Goal: Navigation & Orientation: Understand site structure

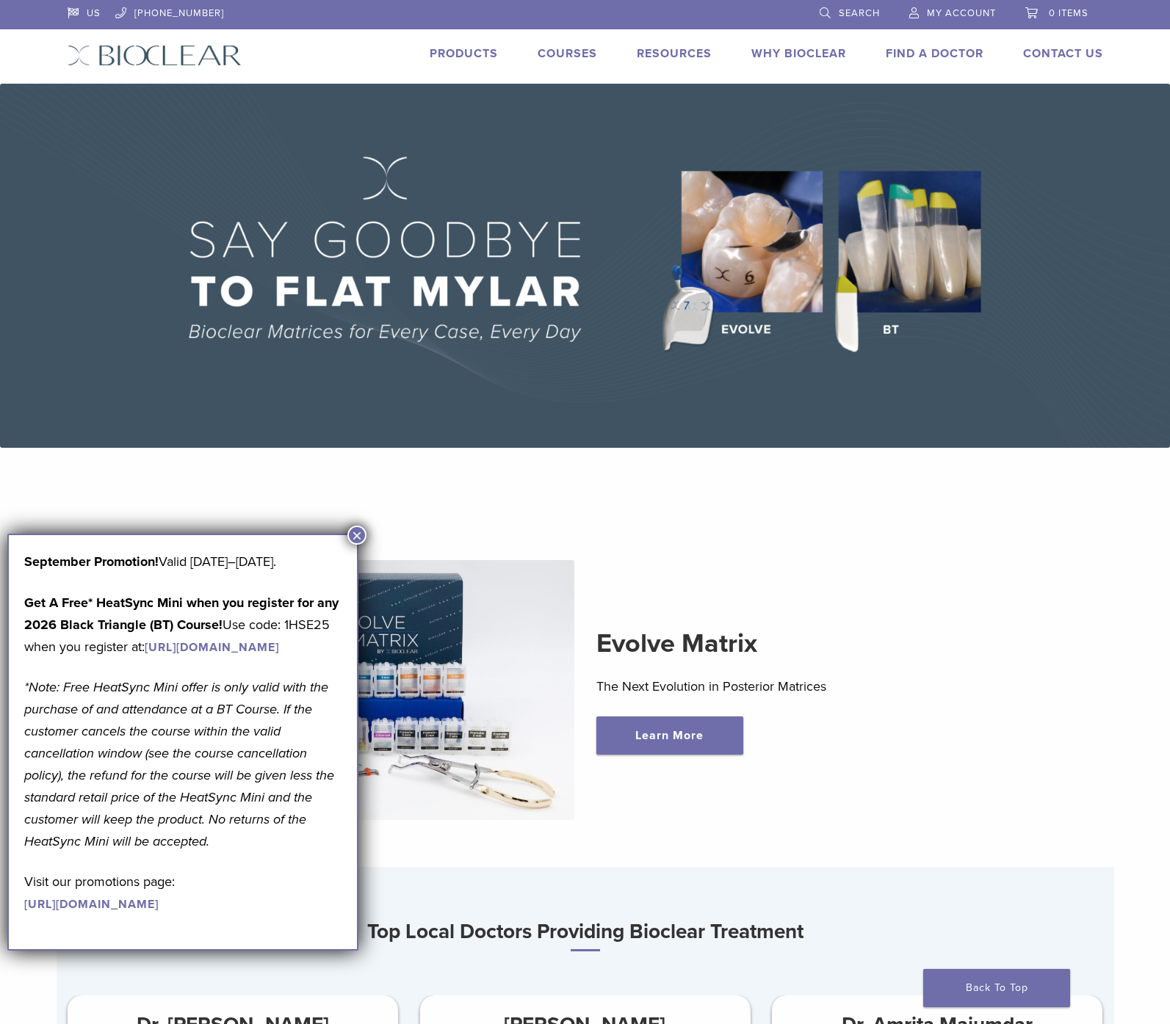
click at [356, 535] on button "×" at bounding box center [356, 535] width 19 height 19
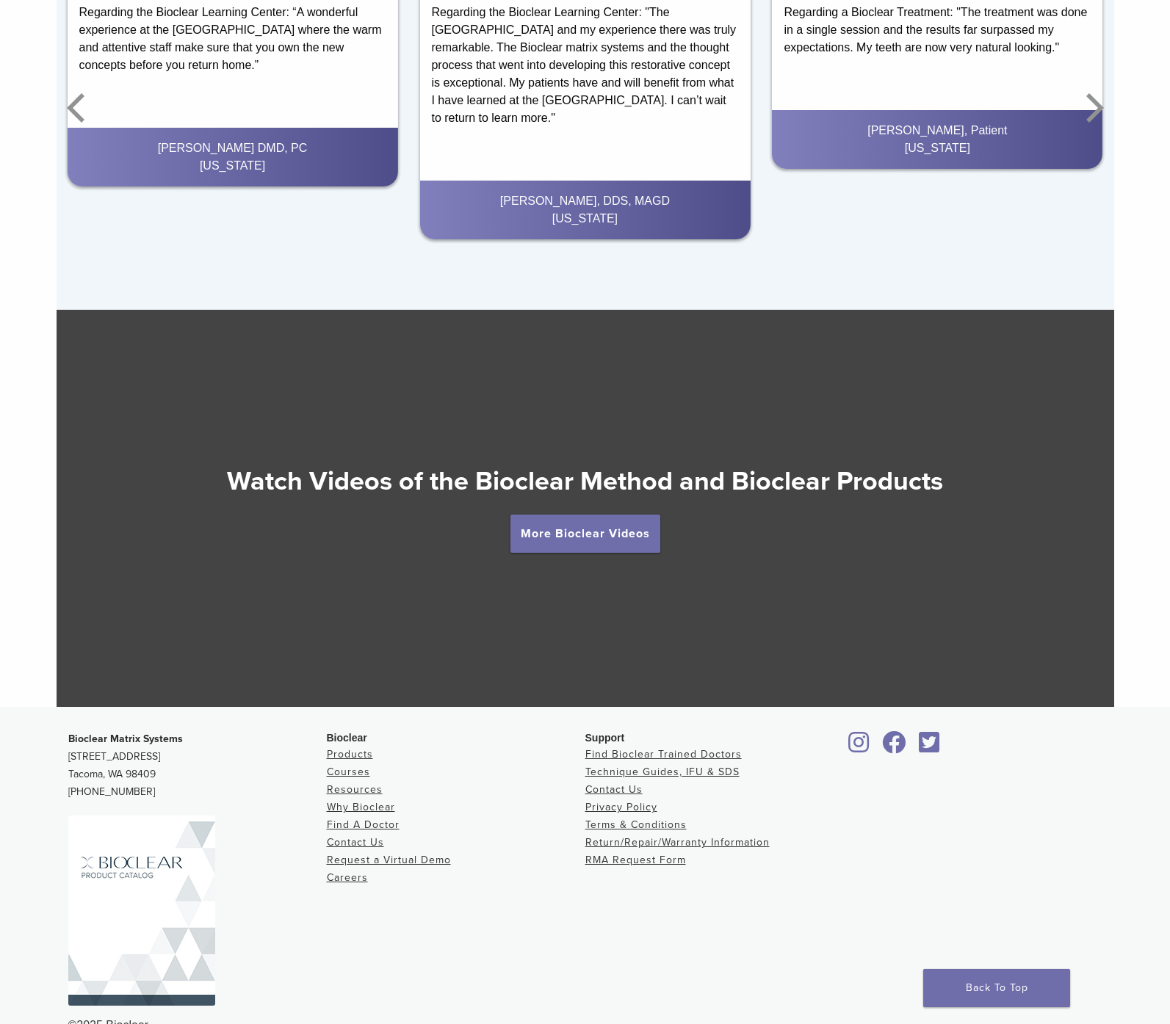
scroll to position [2322, 0]
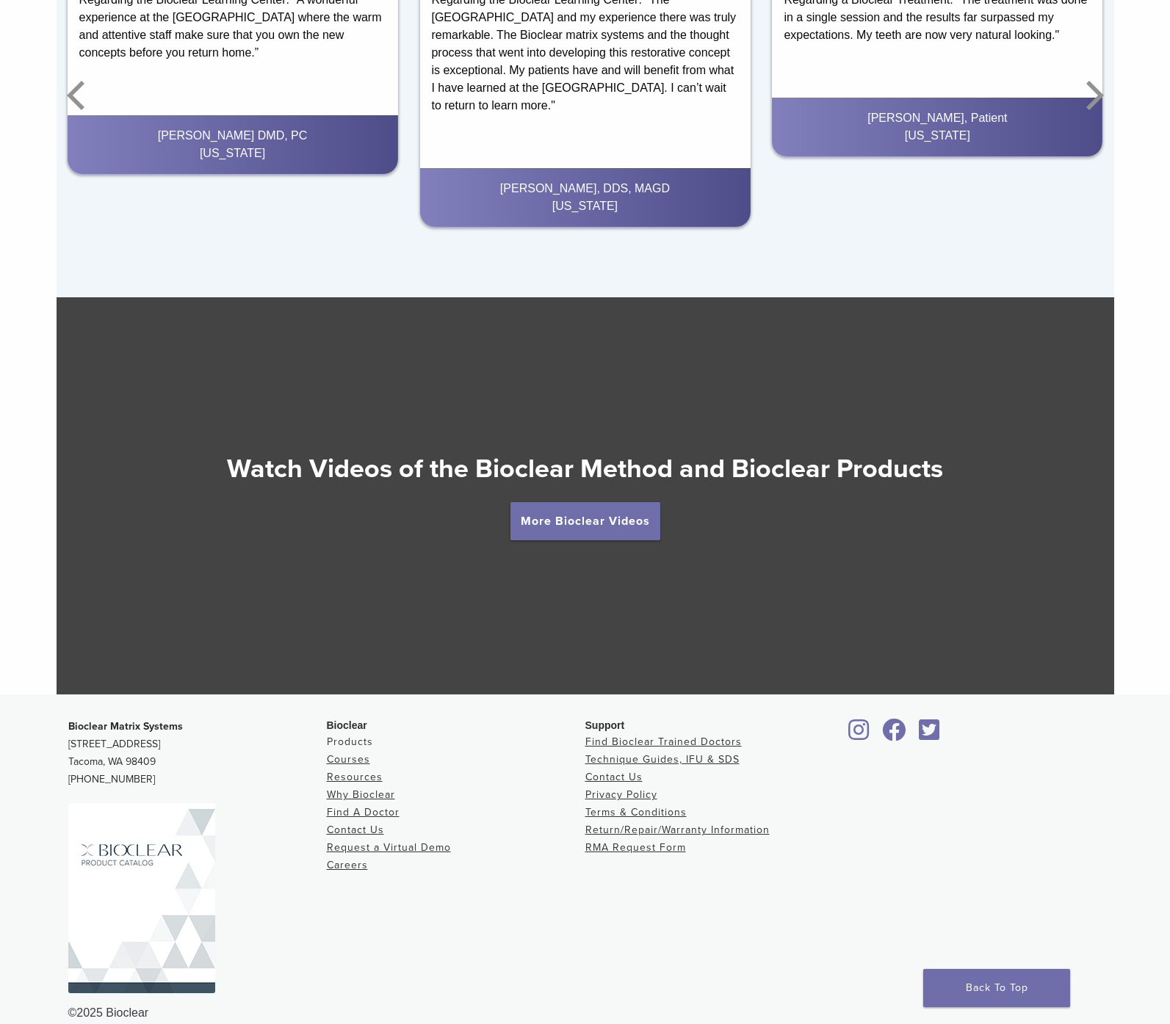
click at [344, 740] on link "Products" at bounding box center [350, 742] width 46 height 12
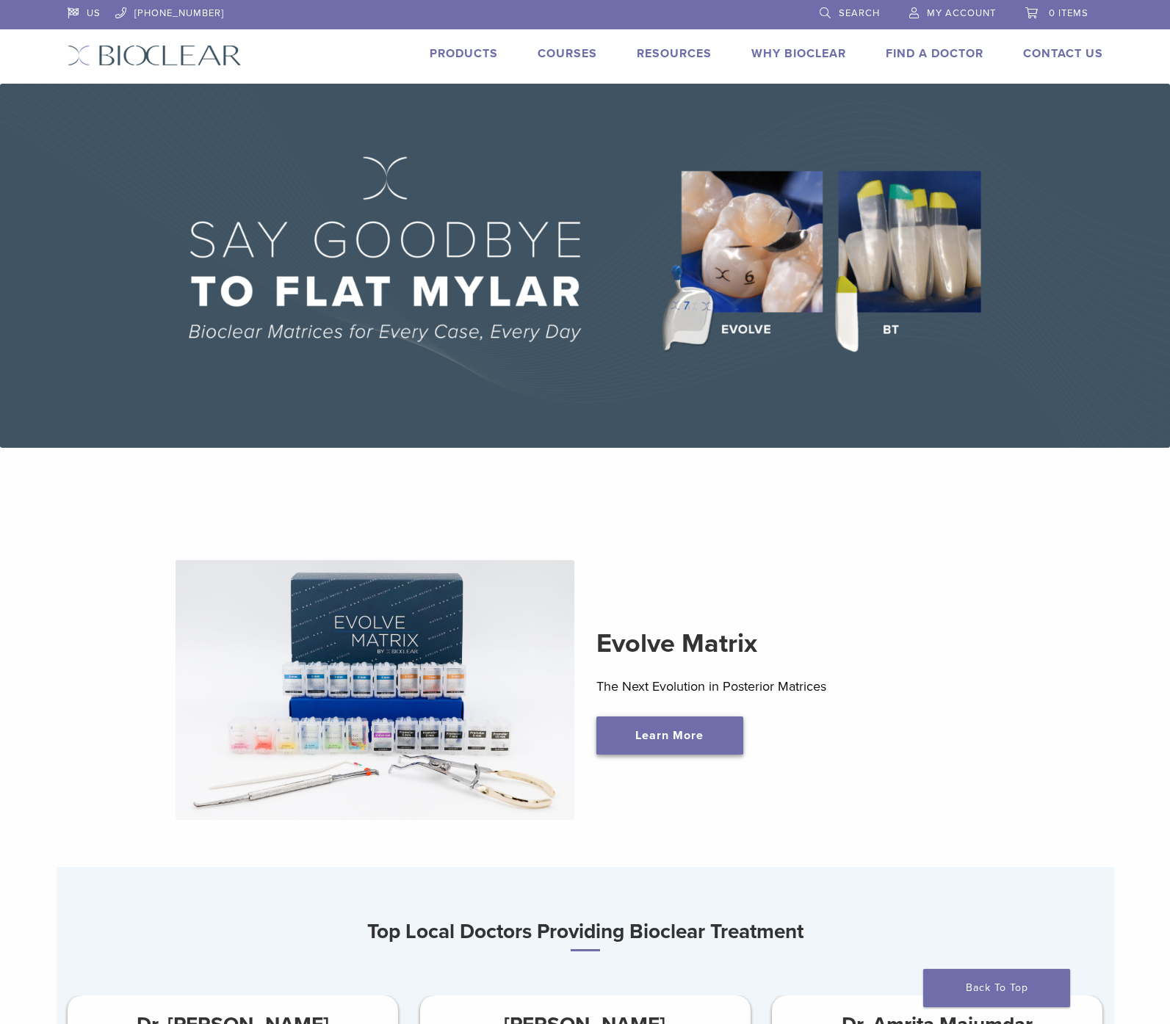
click at [702, 728] on link "Learn More" at bounding box center [669, 736] width 147 height 38
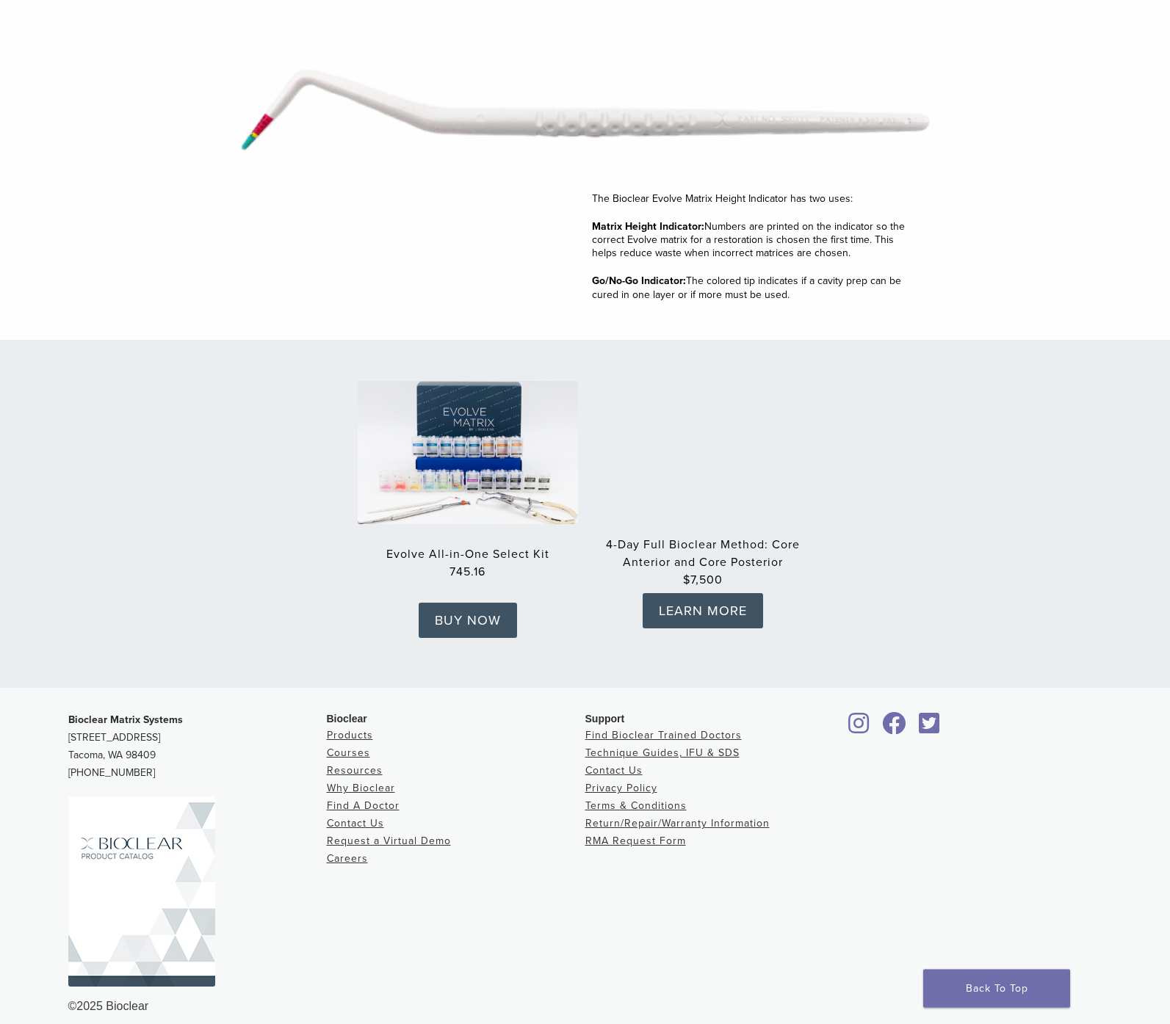
scroll to position [1996, 0]
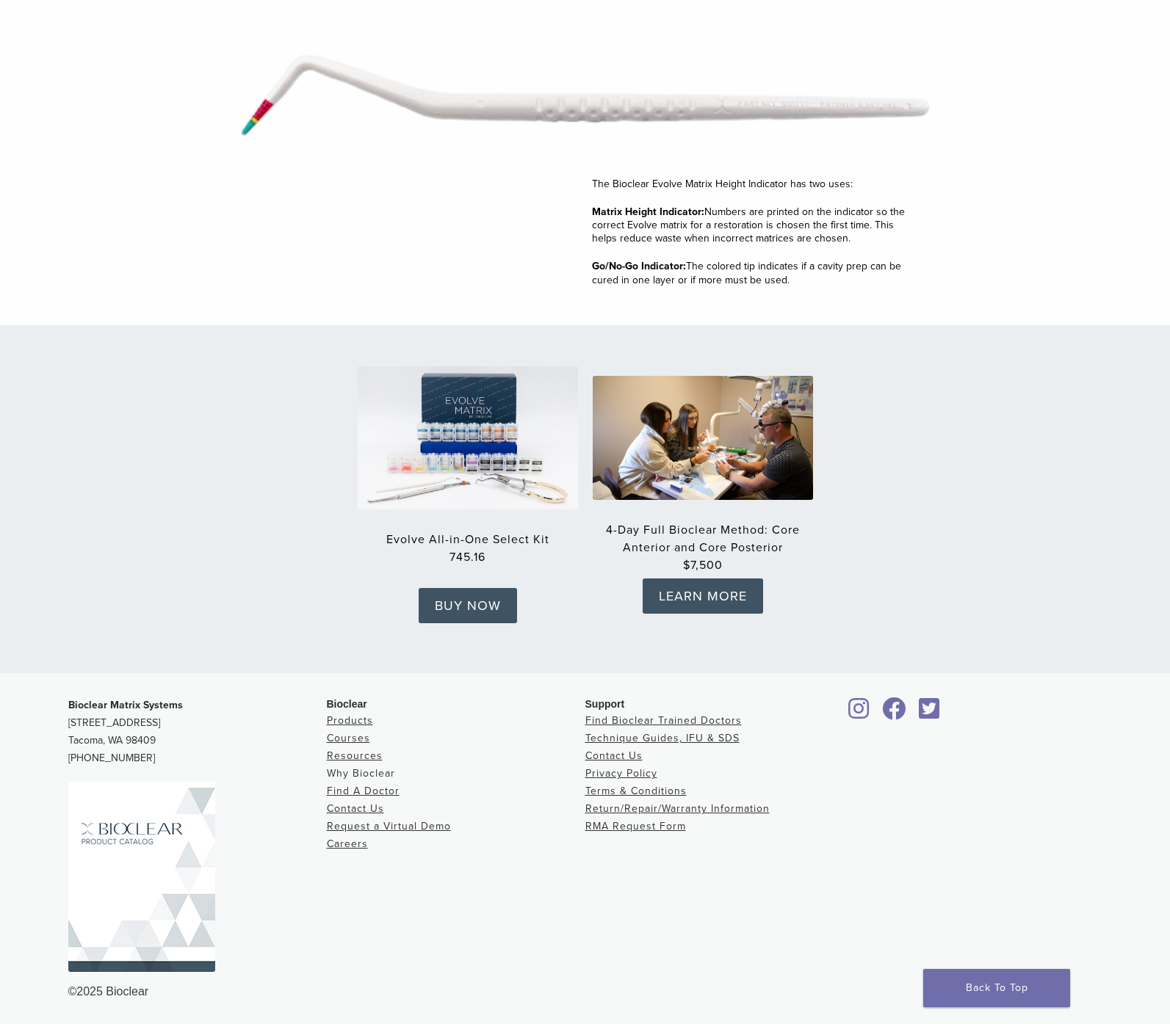
click at [375, 776] on link "Why Bioclear" at bounding box center [361, 773] width 68 height 12
